Goal: Information Seeking & Learning: Find specific fact

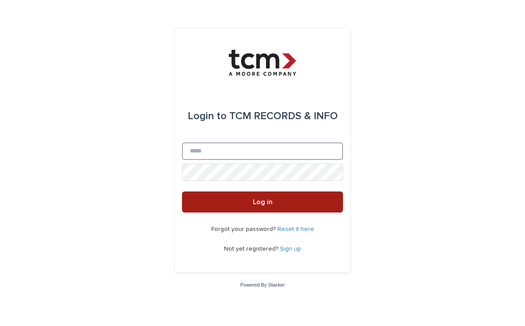
type input "**********"
click at [247, 203] on button "Log in" at bounding box center [262, 201] width 161 height 21
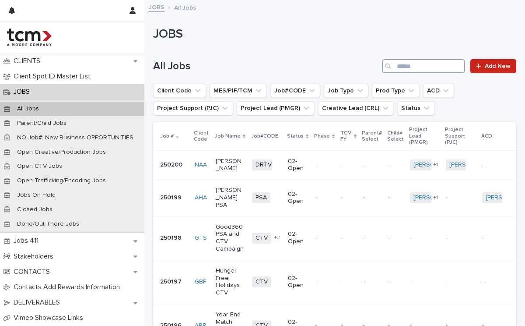
click at [394, 65] on input "Search" at bounding box center [423, 66] width 83 height 14
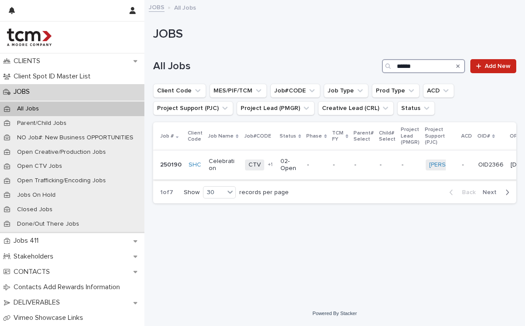
type input "******"
click at [289, 176] on div "02-Open" at bounding box center [291, 165] width 20 height 22
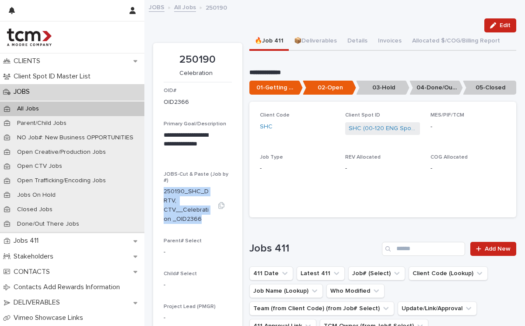
drag, startPoint x: 164, startPoint y: 191, endPoint x: 202, endPoint y: 215, distance: 44.7
click at [202, 215] on p "250190_SHC_DRTV, CTV__Celebration _OID2366" at bounding box center [187, 205] width 47 height 36
copy p "250190_SHC_DRTV, CTV__Celebration _OID2366"
click at [186, 11] on link "All Jobs" at bounding box center [185, 7] width 22 height 10
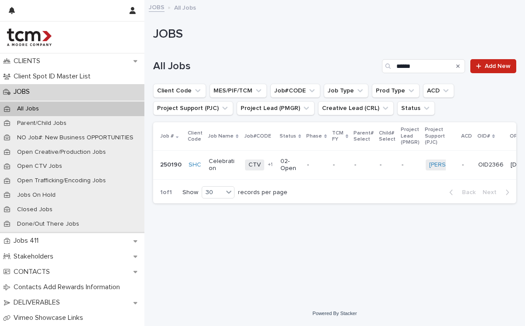
click at [216, 169] on p "Celebration" at bounding box center [223, 165] width 29 height 15
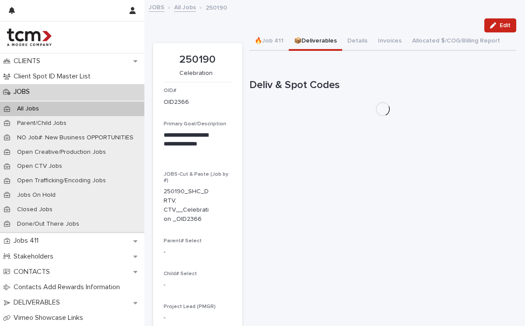
click at [316, 33] on button "📦Deliverables" at bounding box center [315, 41] width 53 height 18
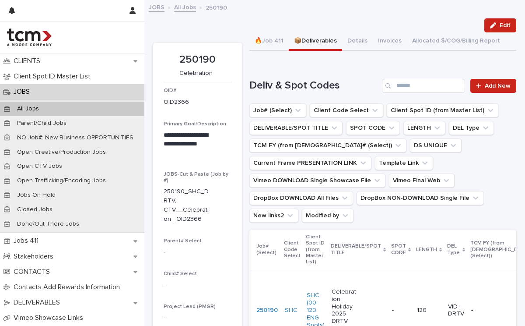
scroll to position [74, 0]
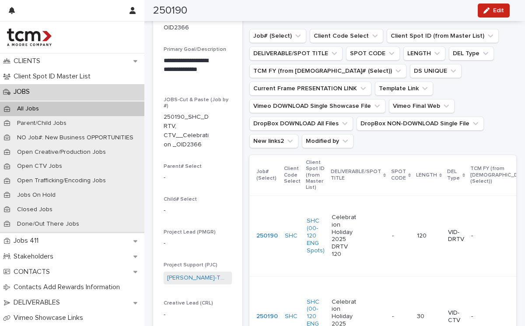
click at [389, 215] on td "- -" at bounding box center [401, 235] width 25 height 81
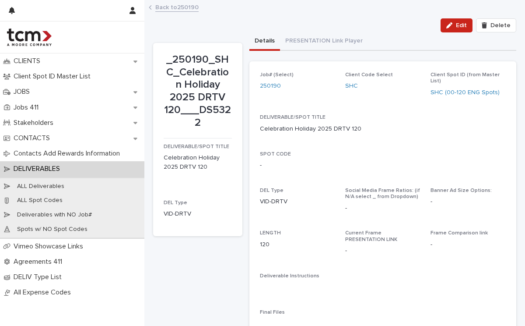
click at [187, 8] on link "Back to 250190" at bounding box center [176, 7] width 43 height 10
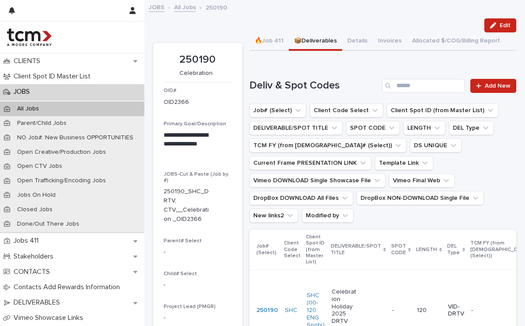
click at [82, 93] on div "JOBS" at bounding box center [72, 91] width 145 height 15
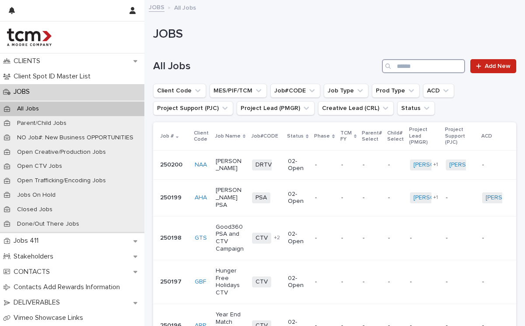
click at [402, 65] on input "Search" at bounding box center [423, 66] width 83 height 14
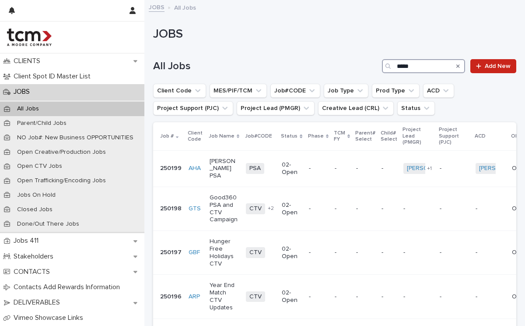
drag, startPoint x: 412, startPoint y: 71, endPoint x: 390, endPoint y: 67, distance: 23.0
click at [390, 67] on div "*****" at bounding box center [423, 66] width 83 height 14
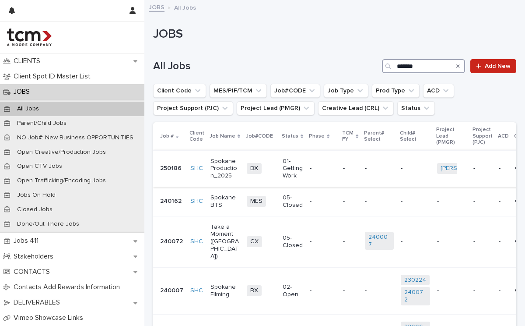
type input "*******"
click at [243, 169] on td "BX + 0" at bounding box center [261, 168] width 36 height 36
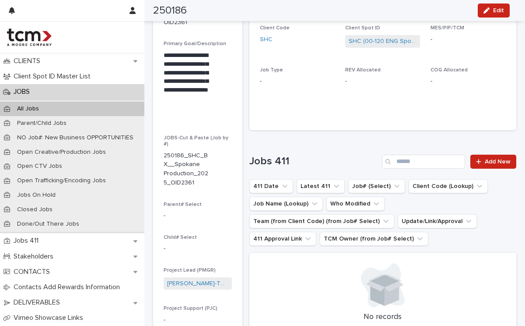
scroll to position [62, 0]
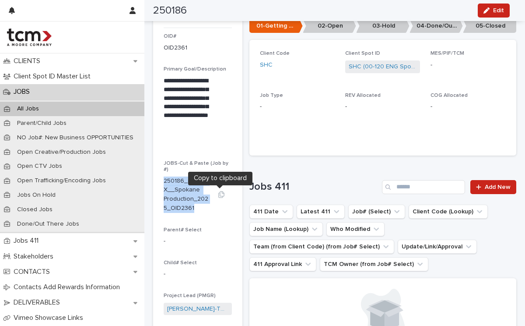
drag, startPoint x: 163, startPoint y: 179, endPoint x: 210, endPoint y: 208, distance: 54.7
click at [210, 208] on div "250186_SHC_BX__Spokane Production_2025_OID2361" at bounding box center [198, 194] width 68 height 36
copy div "250186_SHC_BX__Spokane Production_2025_OID2361"
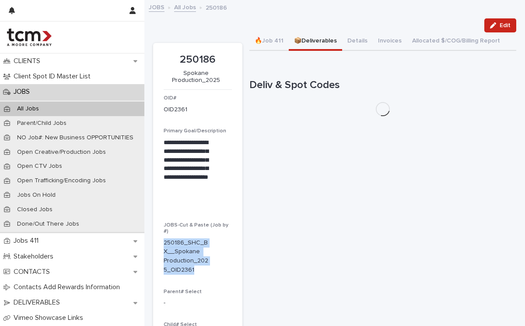
click at [320, 42] on button "📦Deliverables" at bounding box center [315, 41] width 53 height 18
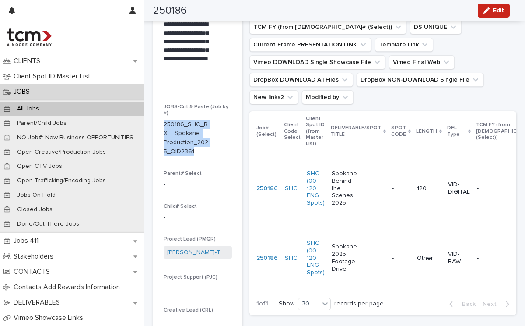
scroll to position [157, 0]
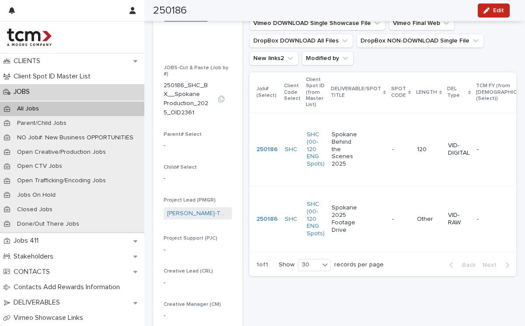
click at [168, 111] on p "250186_SHC_BX__Spokane Production_2025_OID2361" at bounding box center [187, 99] width 47 height 36
drag, startPoint x: 167, startPoint y: 112, endPoint x: 166, endPoint y: 89, distance: 22.8
click at [166, 89] on p "250186_SHC_BX__Spokane Production_2025_OID2361" at bounding box center [187, 99] width 47 height 36
click at [184, 100] on p "250186_SHC_BX__Spokane Production_2025_OID2361" at bounding box center [187, 99] width 47 height 36
